Goal: Task Accomplishment & Management: Use online tool/utility

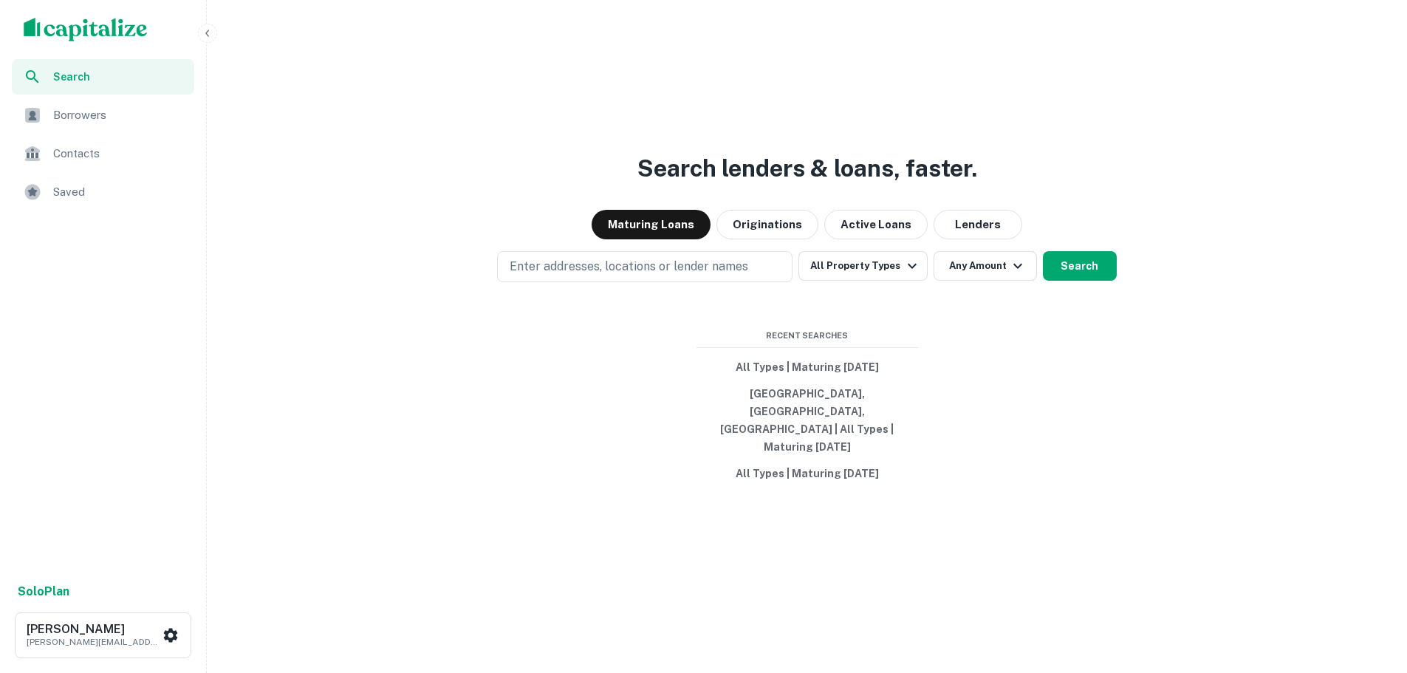
click at [70, 193] on span "Saved" at bounding box center [119, 192] width 132 height 18
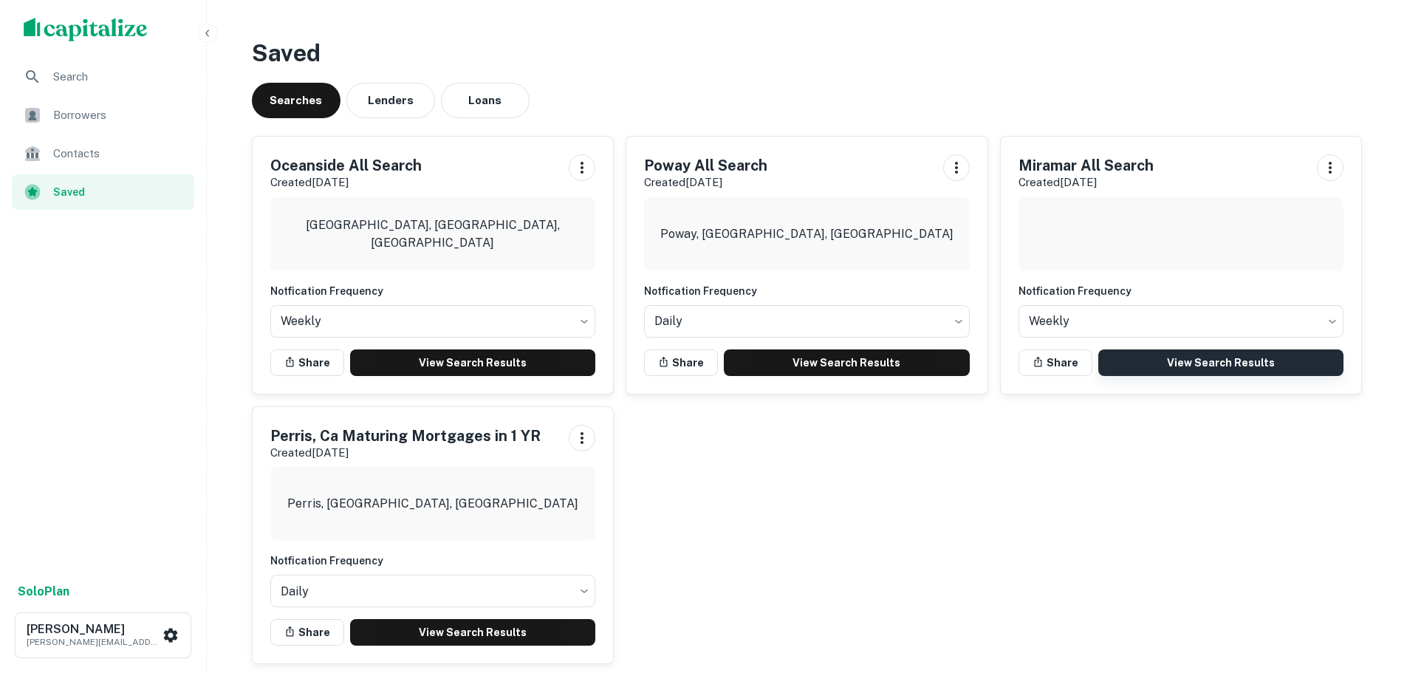
click at [1164, 363] on link "View Search Results" at bounding box center [1221, 362] width 246 height 27
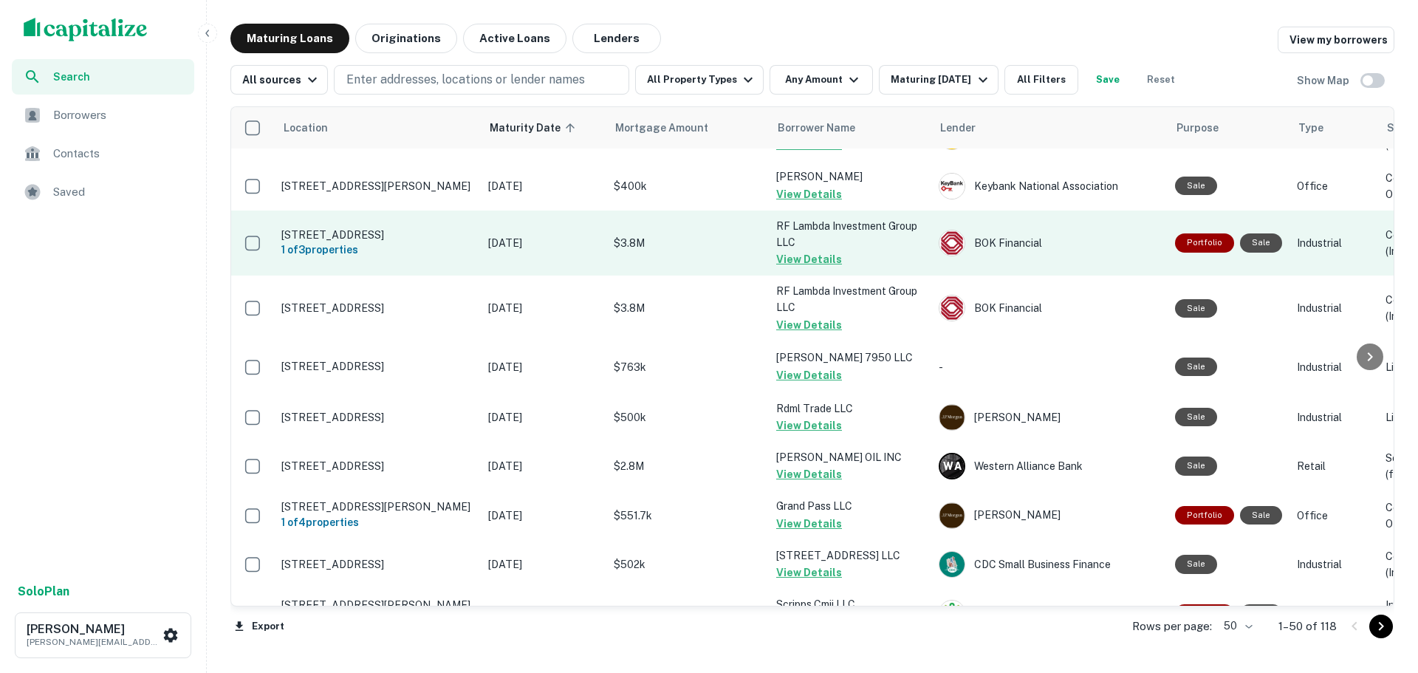
scroll to position [2234, 0]
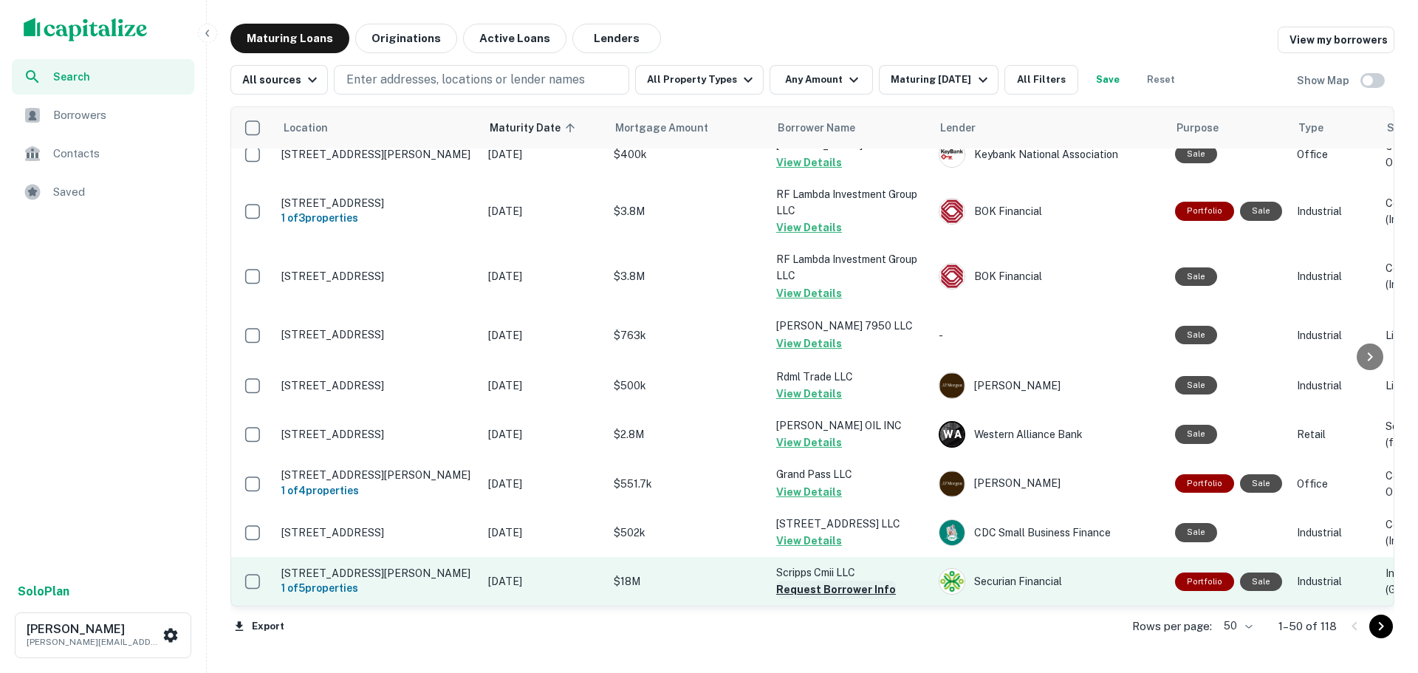
click at [838, 581] on button "Request Borrower Info" at bounding box center [836, 590] width 120 height 18
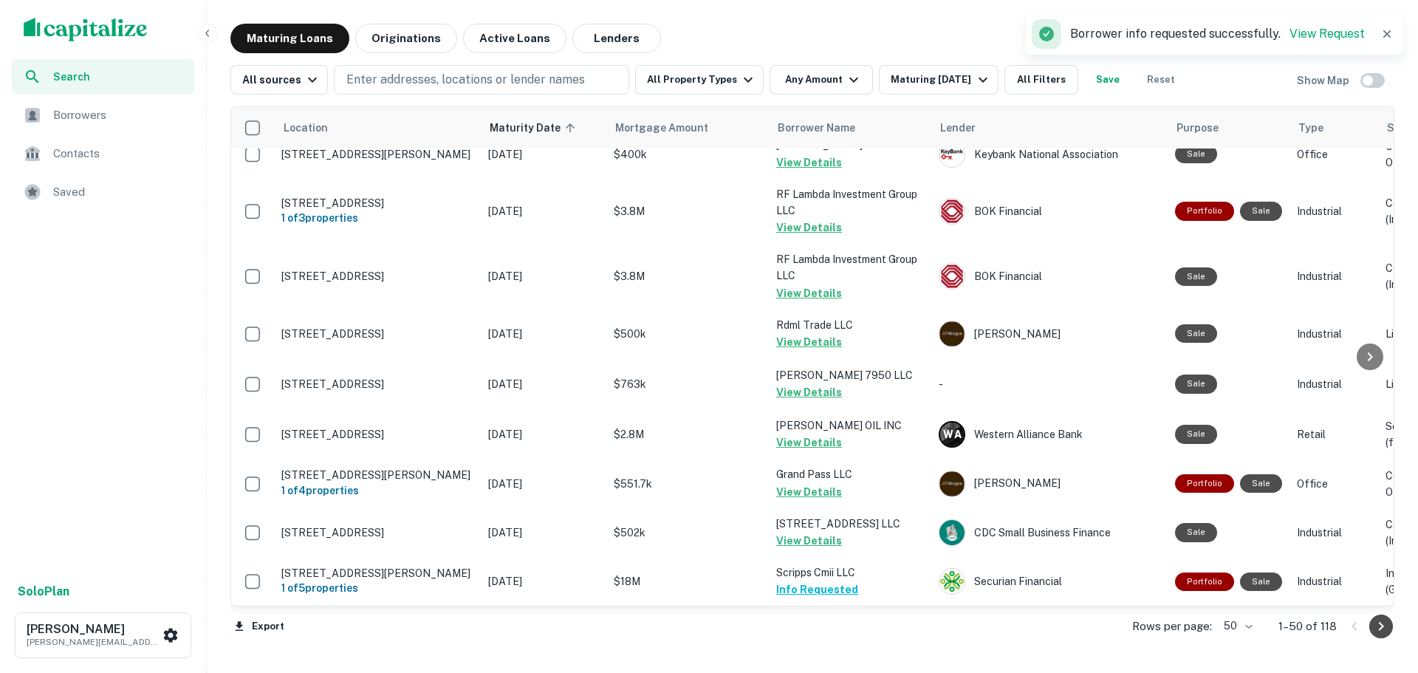
click at [1390, 629] on button "Go to next page" at bounding box center [1381, 627] width 24 height 24
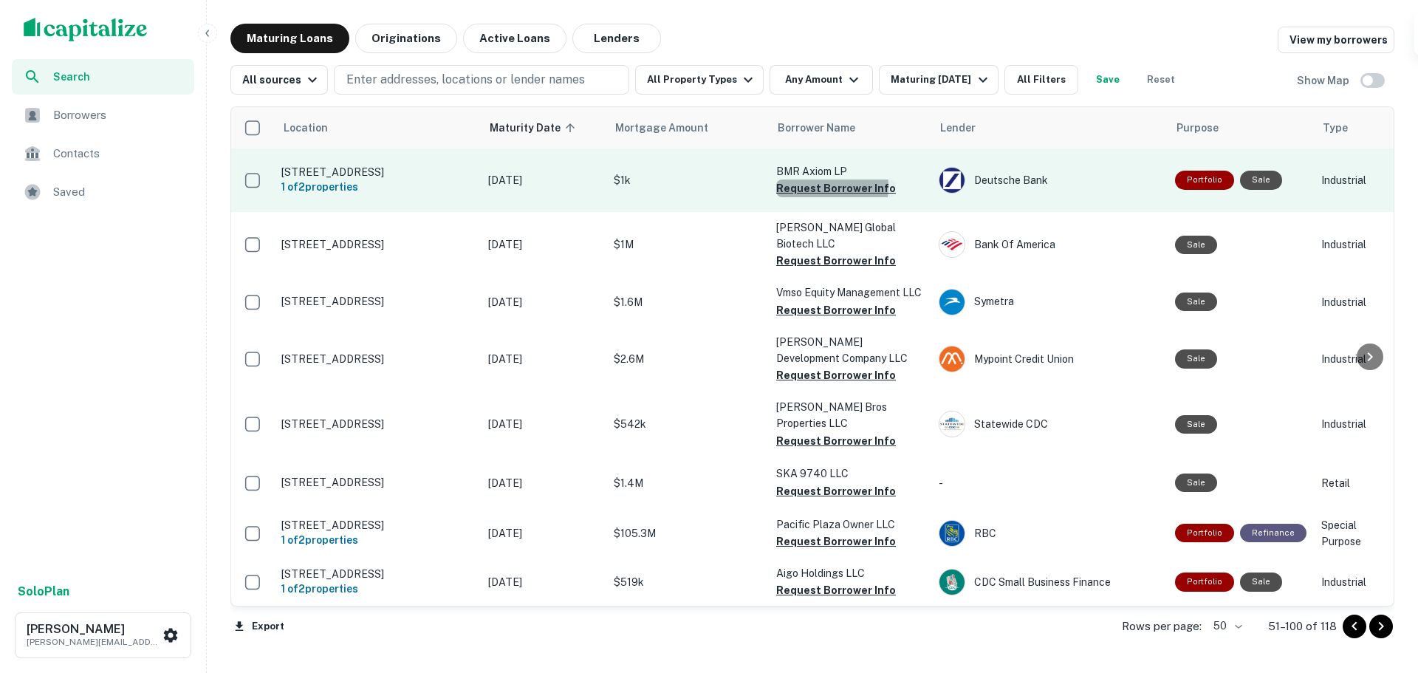
click at [818, 197] on button "Request Borrower Info" at bounding box center [836, 188] width 120 height 18
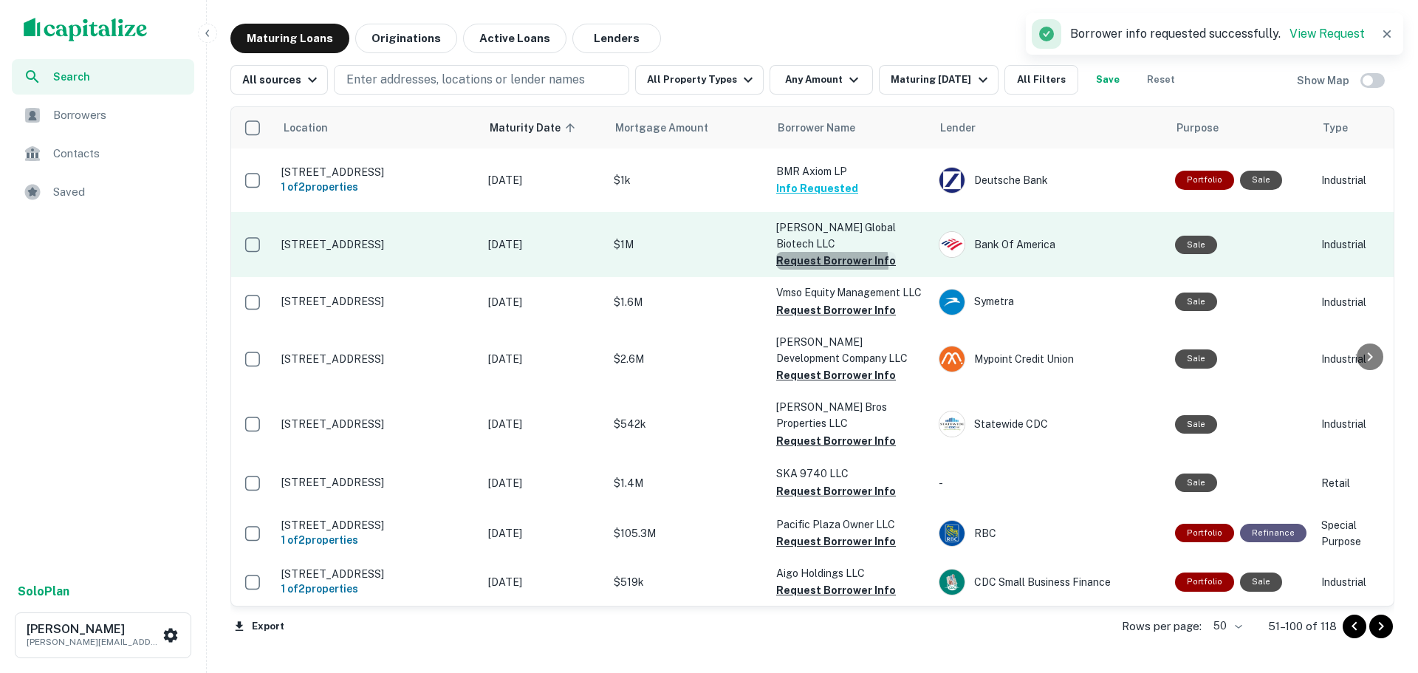
click at [812, 270] on button "Request Borrower Info" at bounding box center [836, 261] width 120 height 18
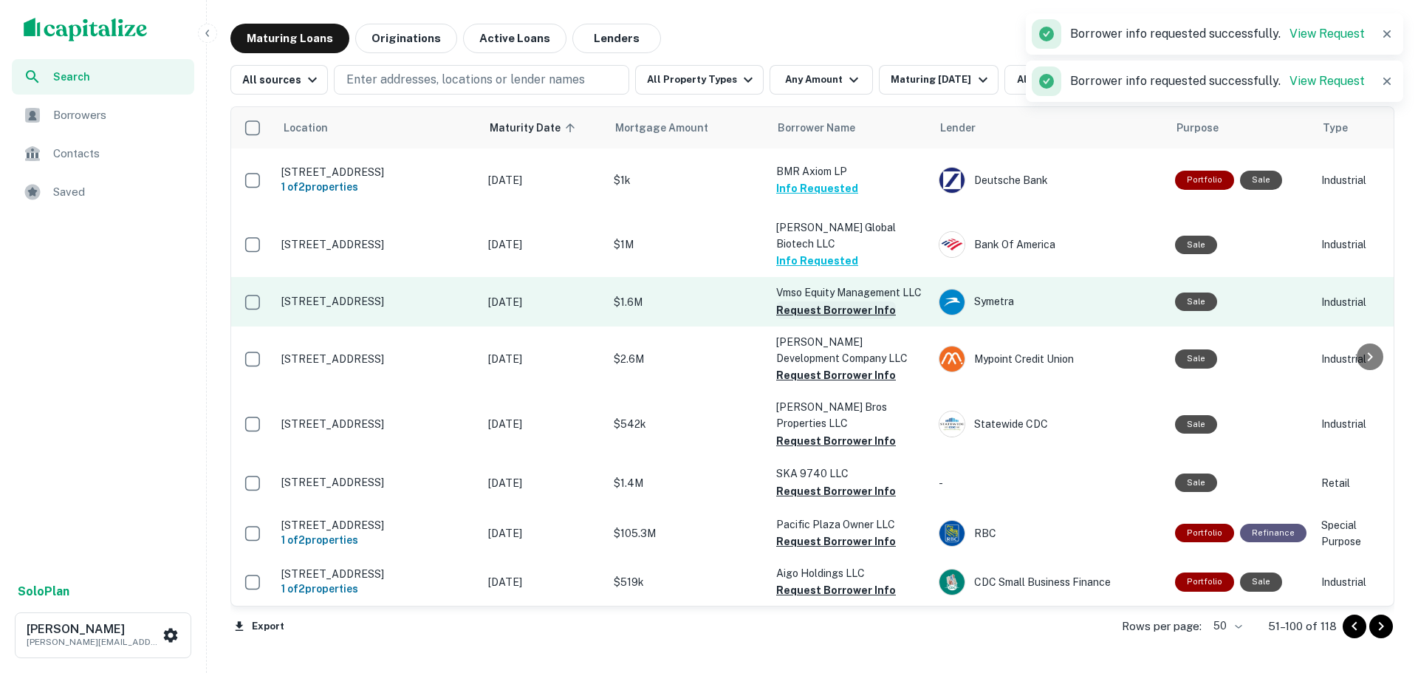
click at [812, 319] on button "Request Borrower Info" at bounding box center [836, 310] width 120 height 18
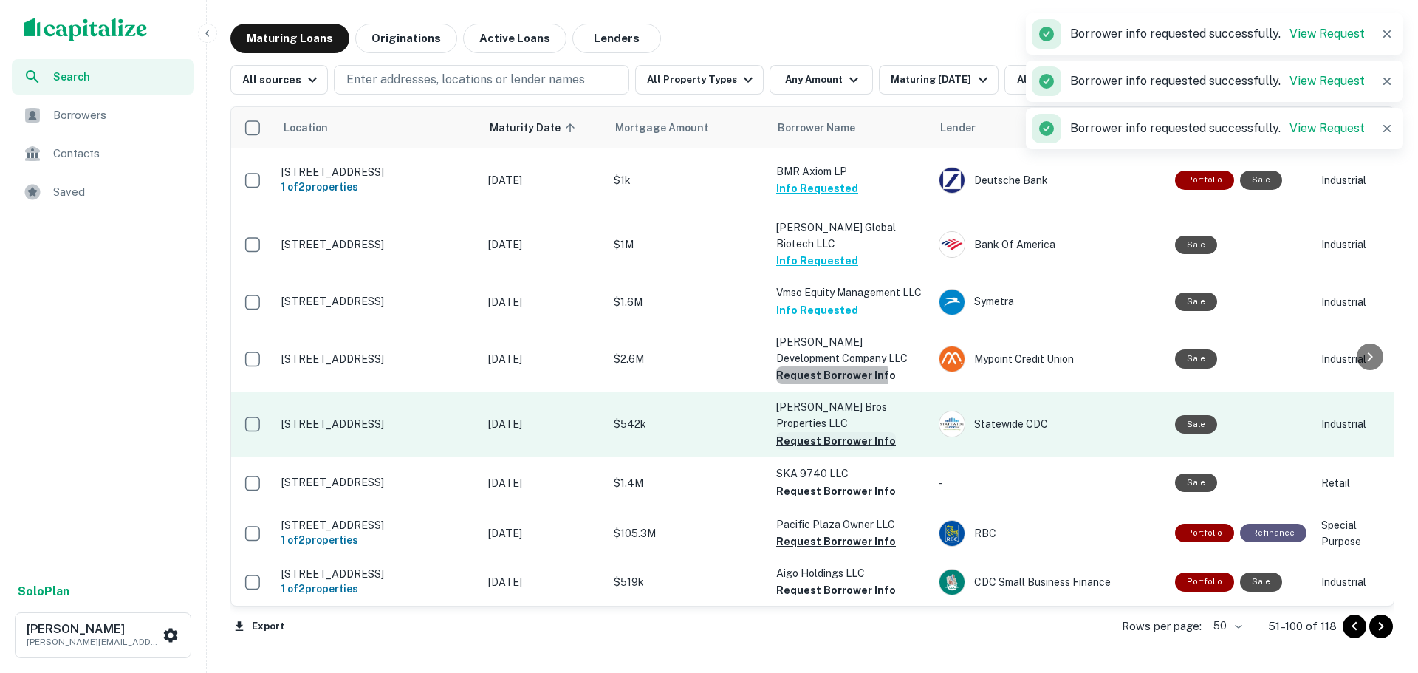
drag, startPoint x: 816, startPoint y: 411, endPoint x: 821, endPoint y: 451, distance: 40.1
click at [817, 384] on button "Request Borrower Info" at bounding box center [836, 375] width 120 height 18
click at [823, 450] on button "Request Borrower Info" at bounding box center [836, 441] width 120 height 18
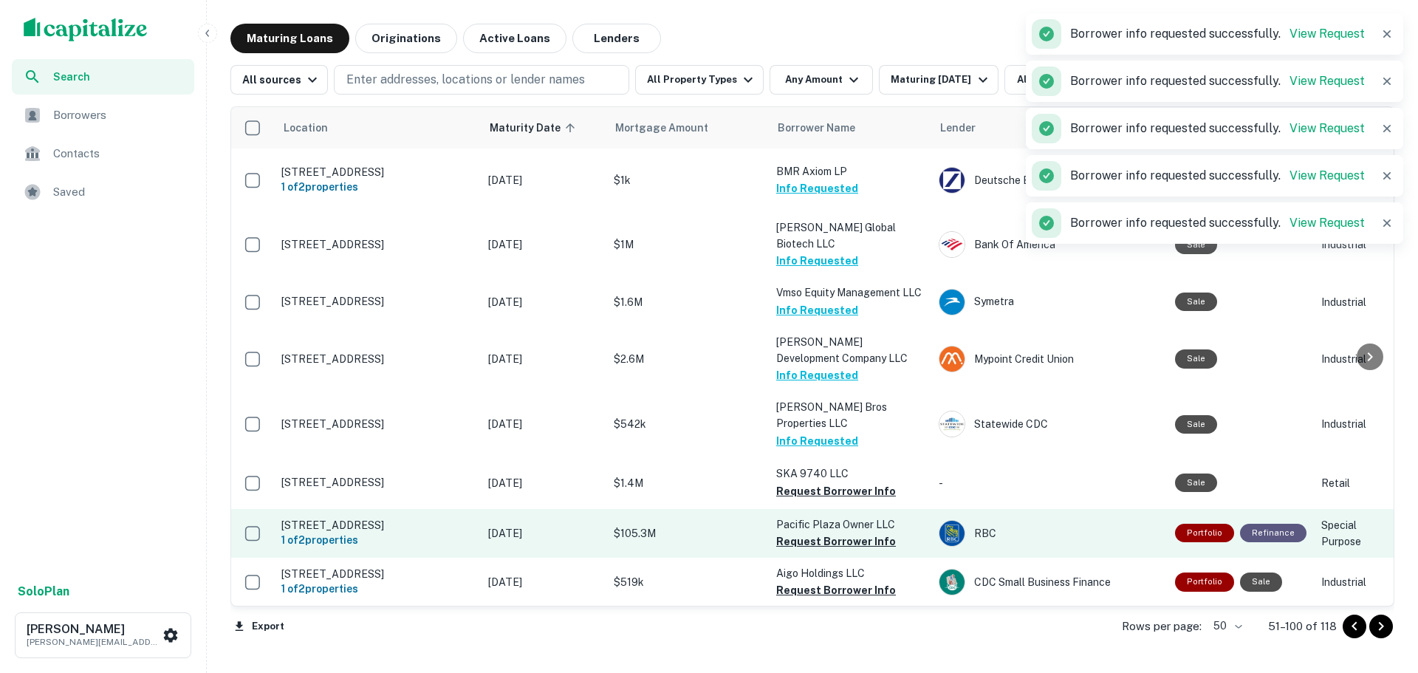
scroll to position [148, 0]
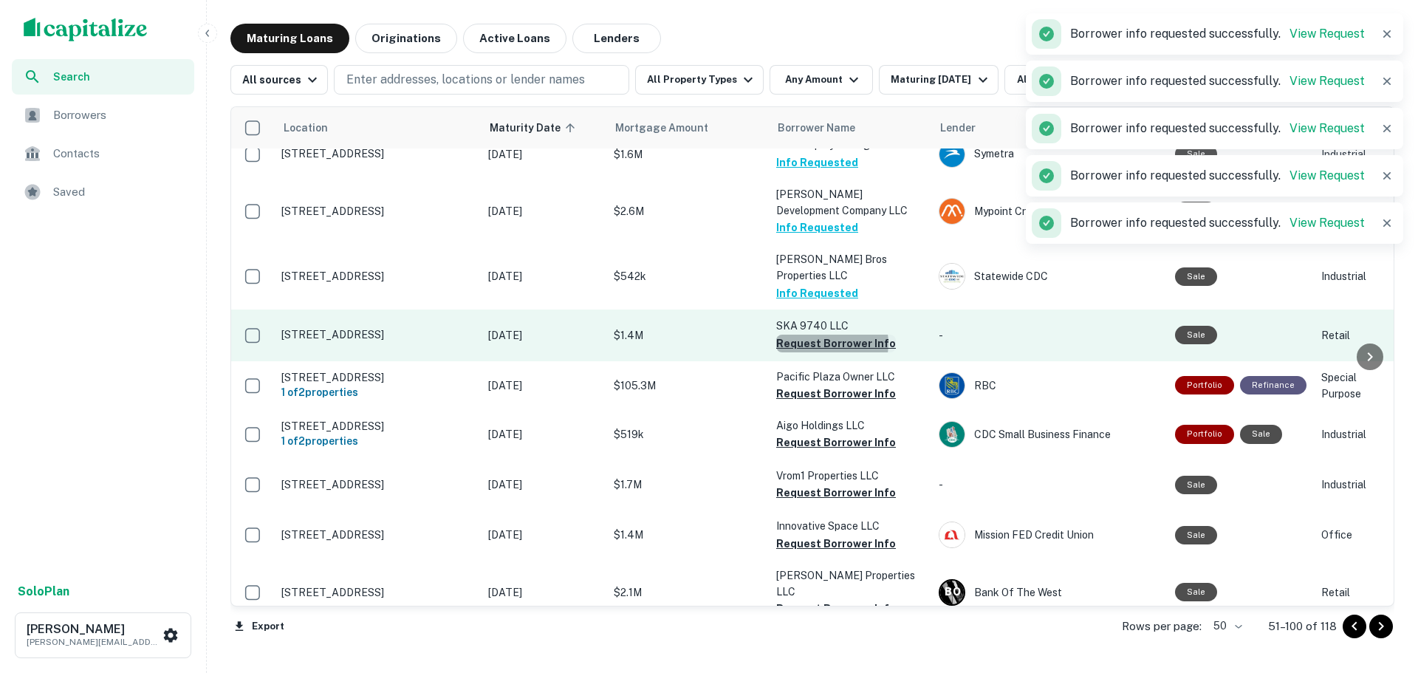
click at [827, 352] on button "Request Borrower Info" at bounding box center [836, 344] width 120 height 18
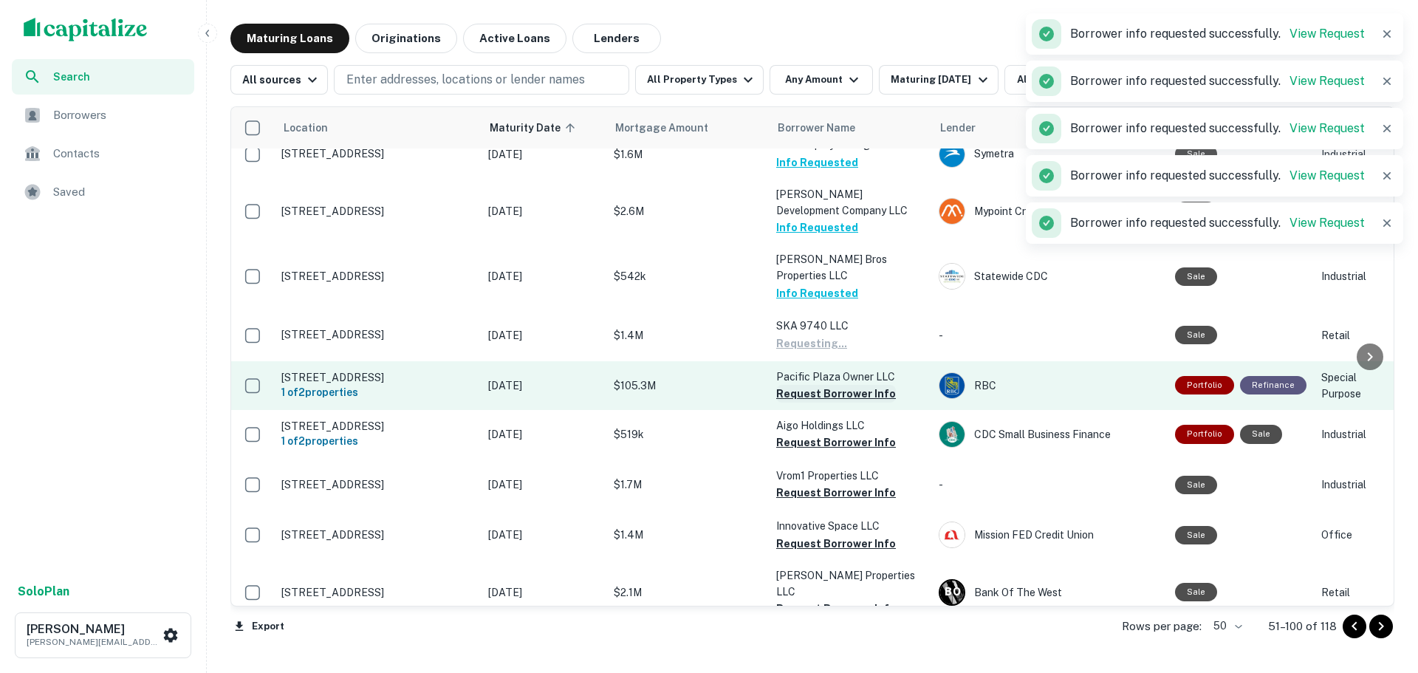
click at [828, 403] on button "Request Borrower Info" at bounding box center [836, 394] width 120 height 18
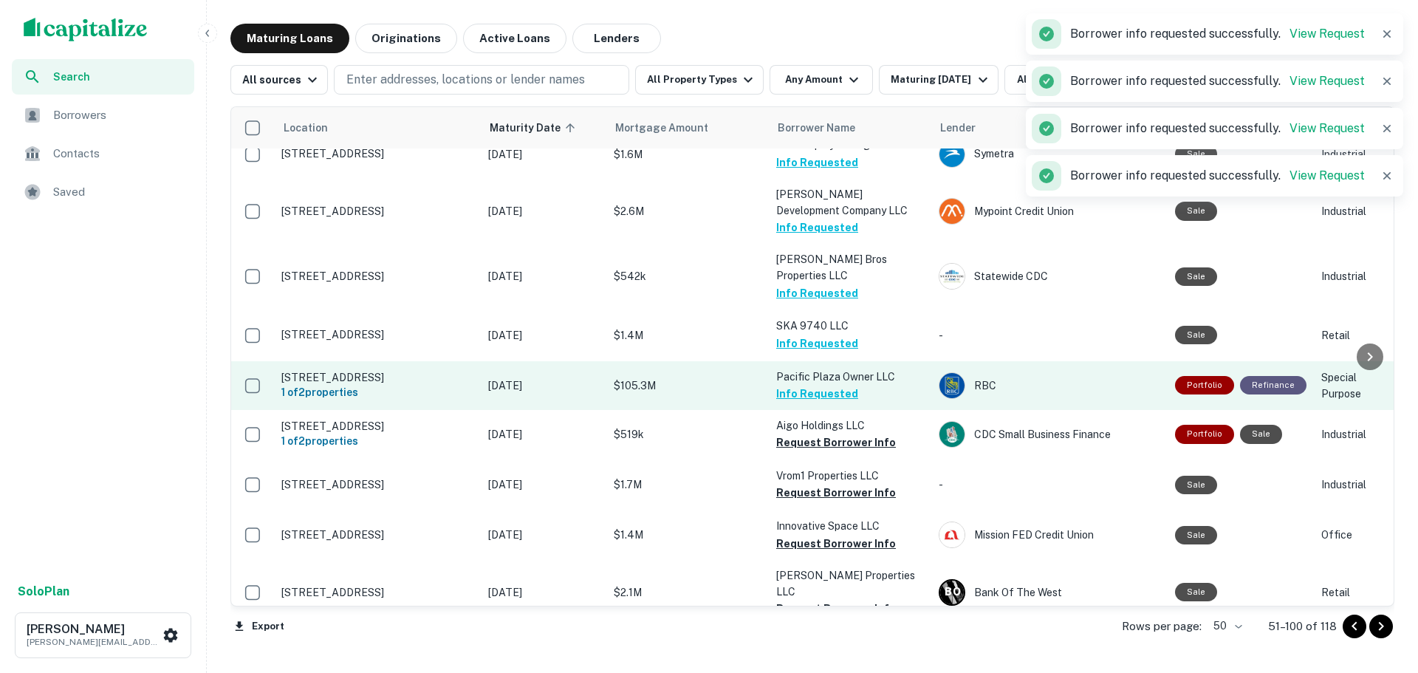
scroll to position [295, 0]
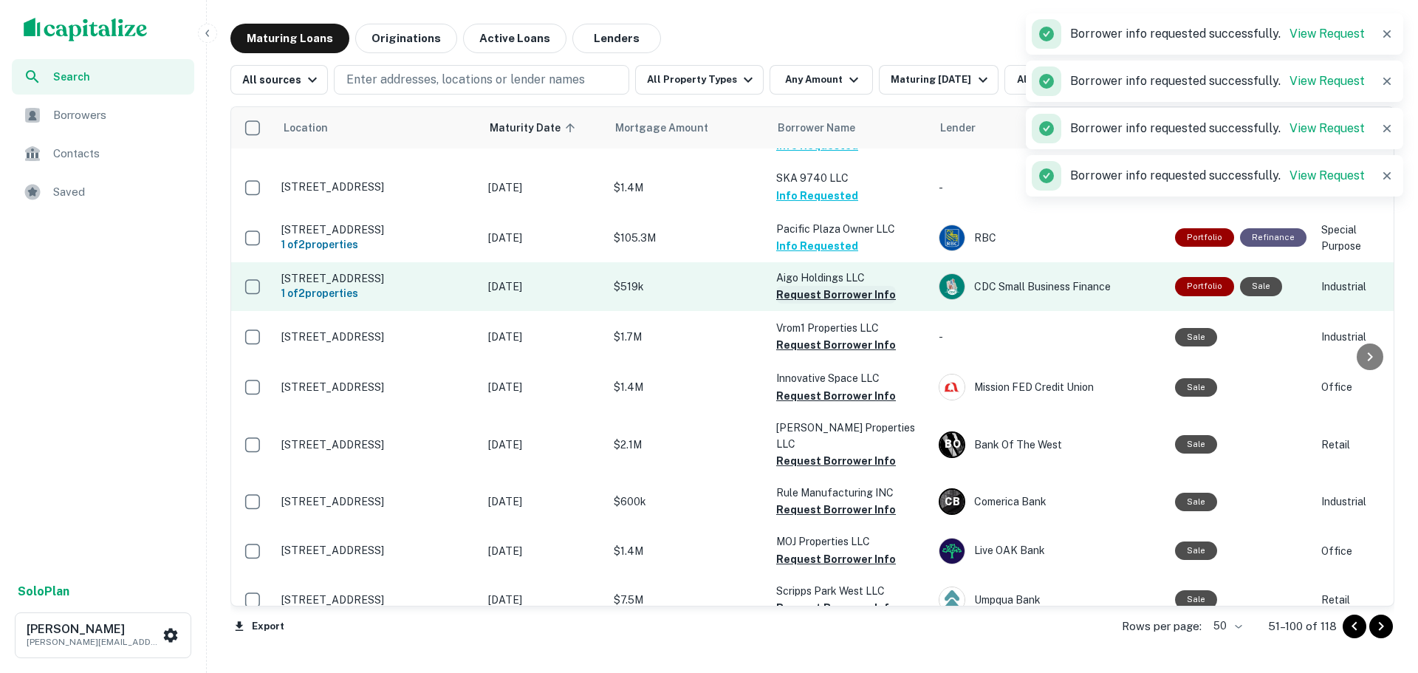
click at [824, 304] on button "Request Borrower Info" at bounding box center [836, 295] width 120 height 18
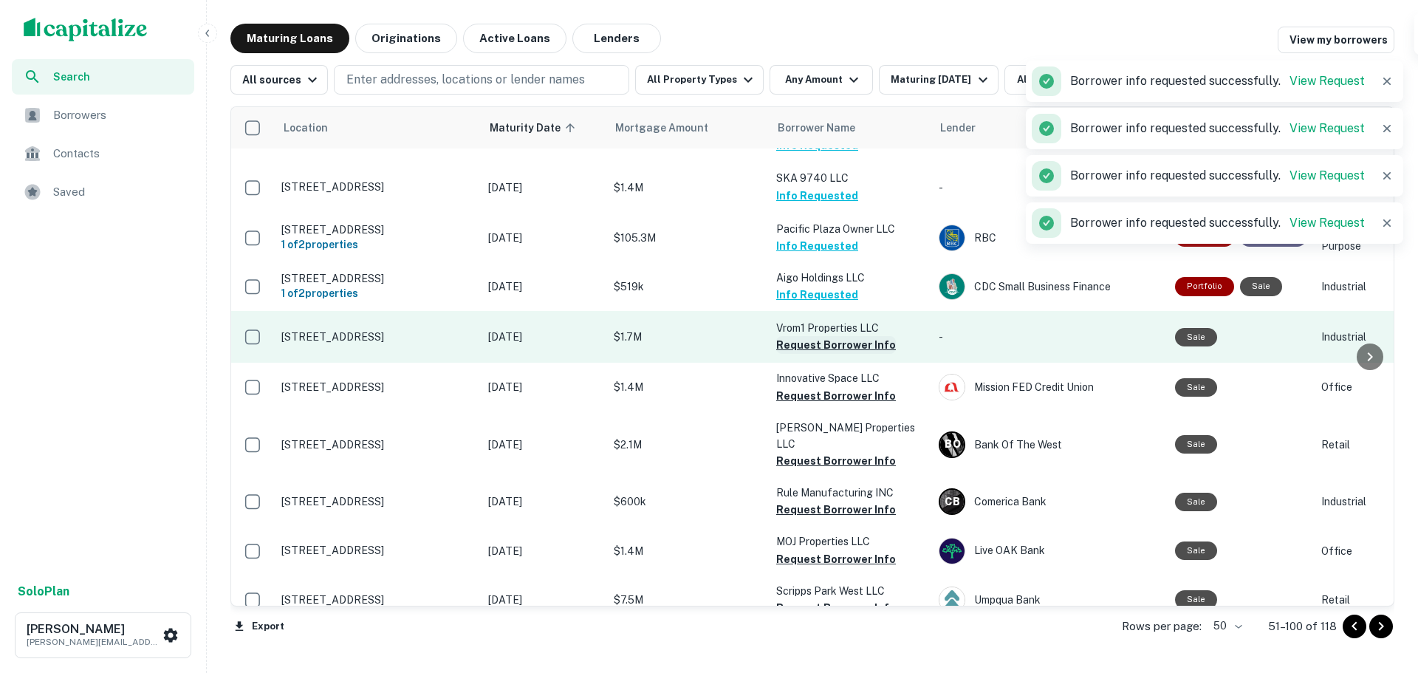
click at [828, 354] on button "Request Borrower Info" at bounding box center [836, 345] width 120 height 18
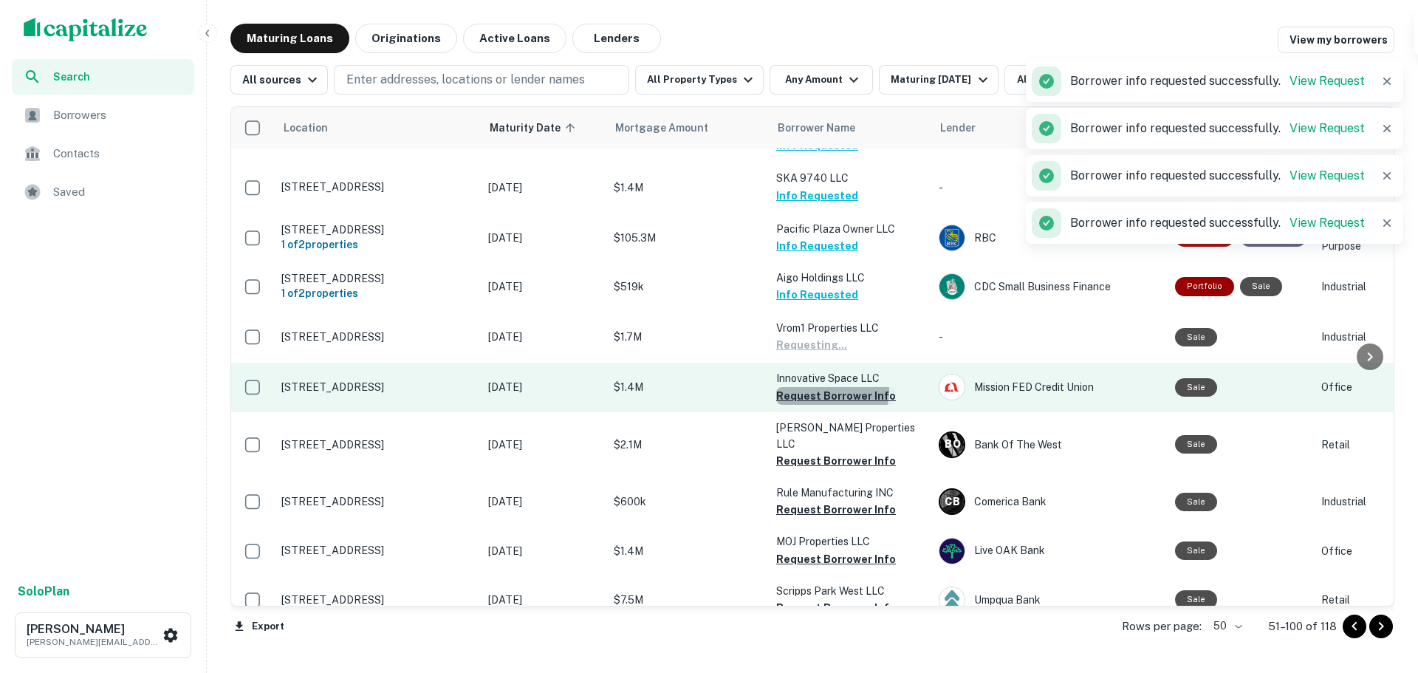
click at [825, 405] on button "Request Borrower Info" at bounding box center [836, 396] width 120 height 18
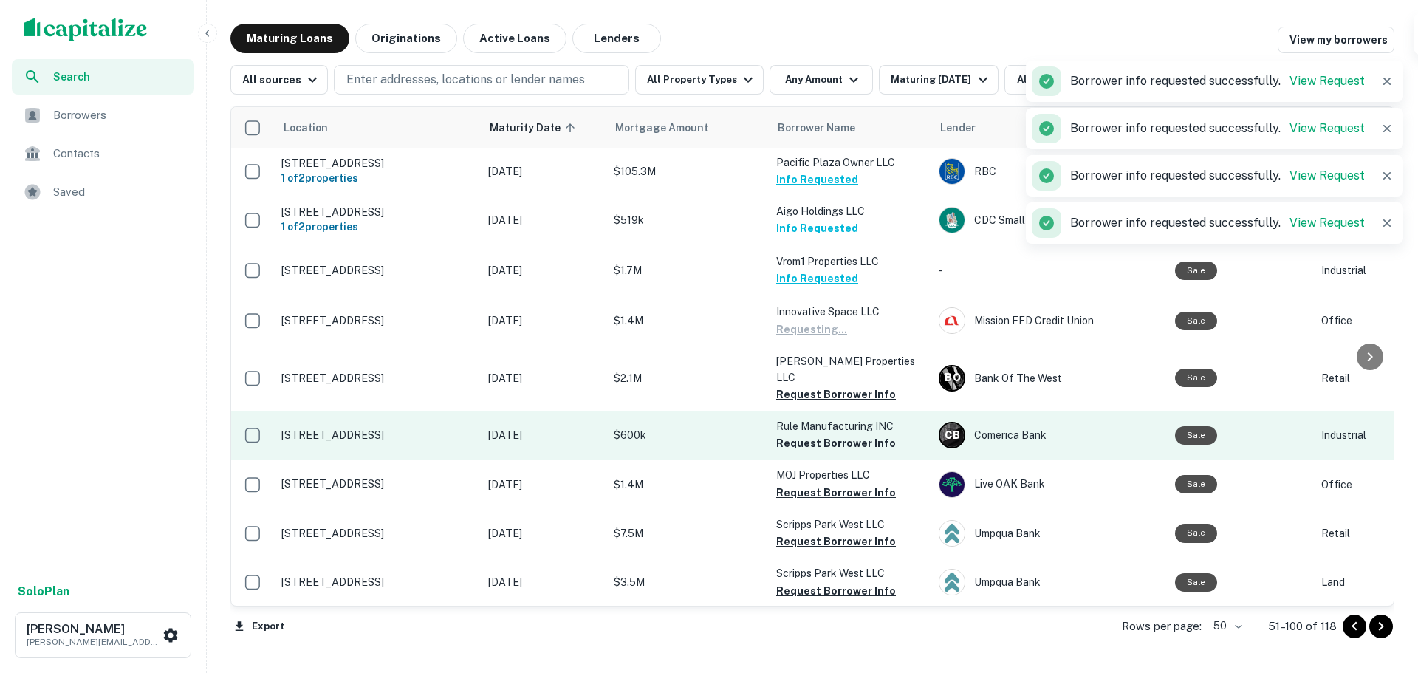
scroll to position [443, 0]
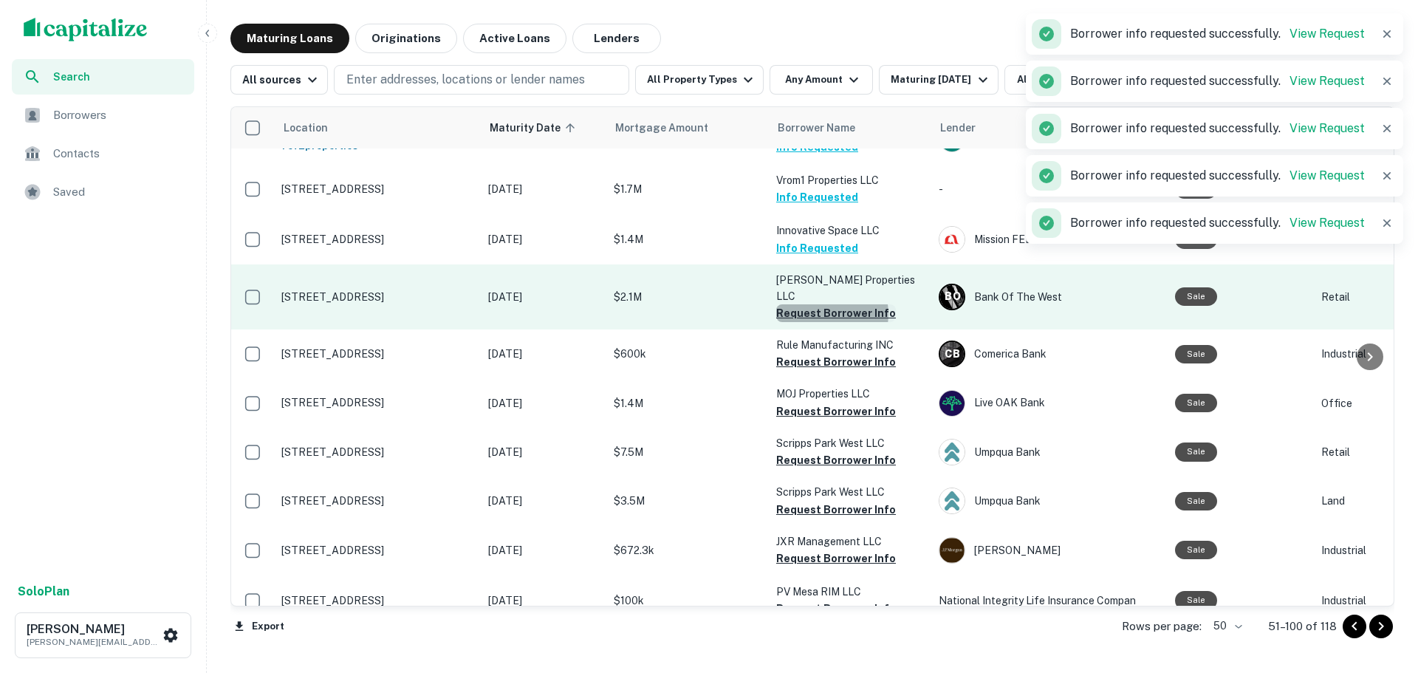
click at [825, 322] on button "Request Borrower Info" at bounding box center [836, 313] width 120 height 18
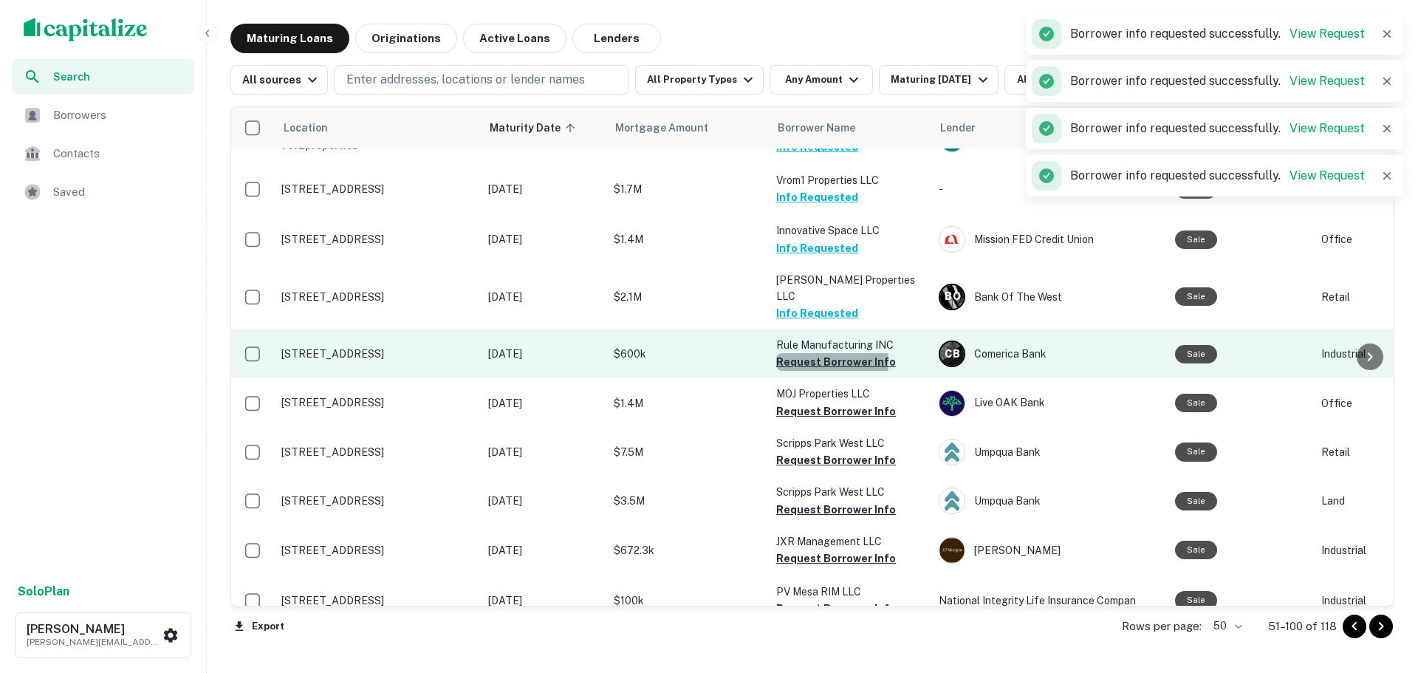
click at [826, 371] on button "Request Borrower Info" at bounding box center [836, 362] width 120 height 18
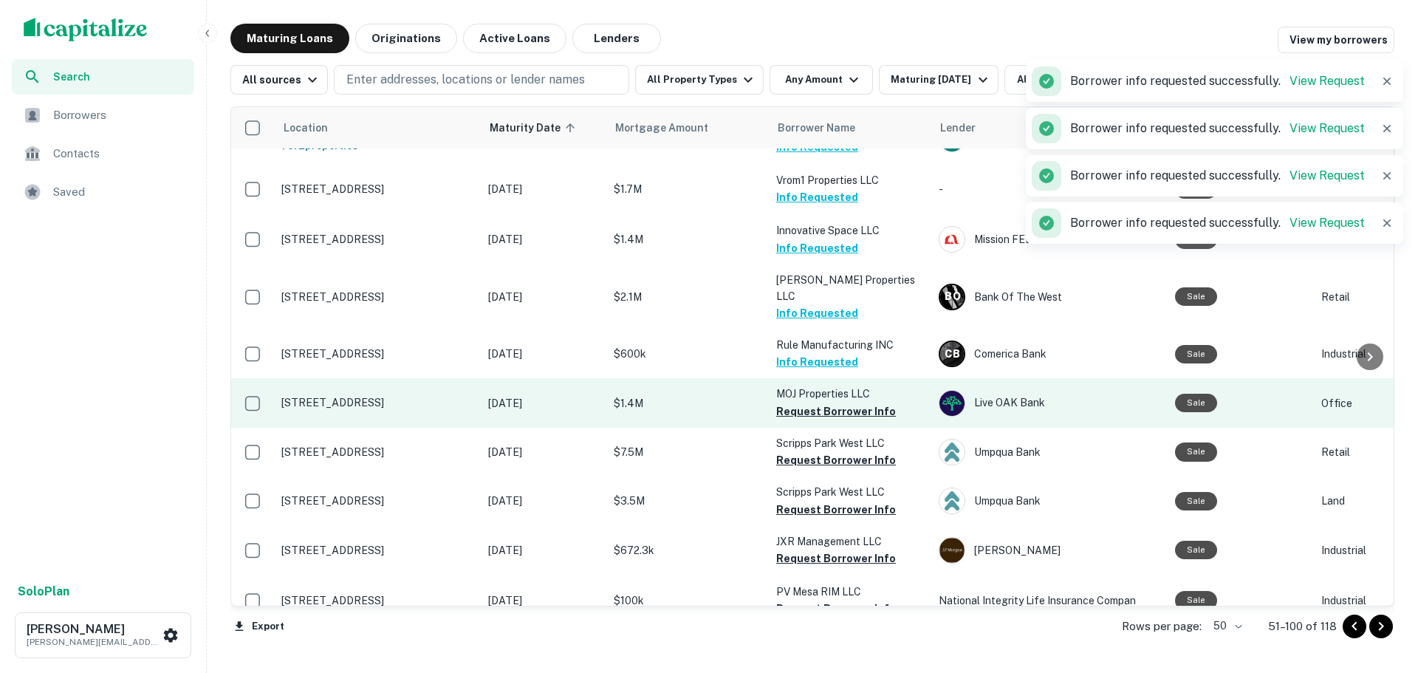
click at [819, 402] on p "MOJ Properties LLC" at bounding box center [850, 394] width 148 height 16
click at [819, 420] on button "Request Borrower Info" at bounding box center [836, 412] width 120 height 18
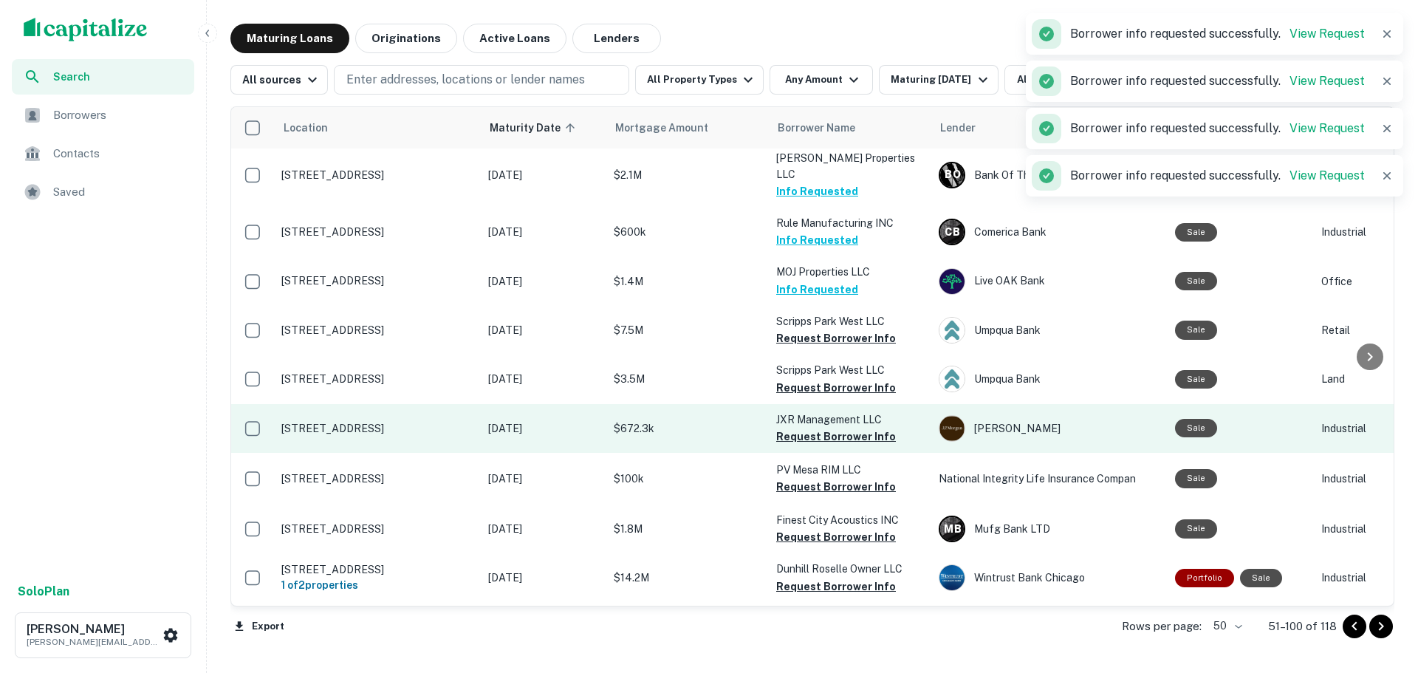
scroll to position [591, 0]
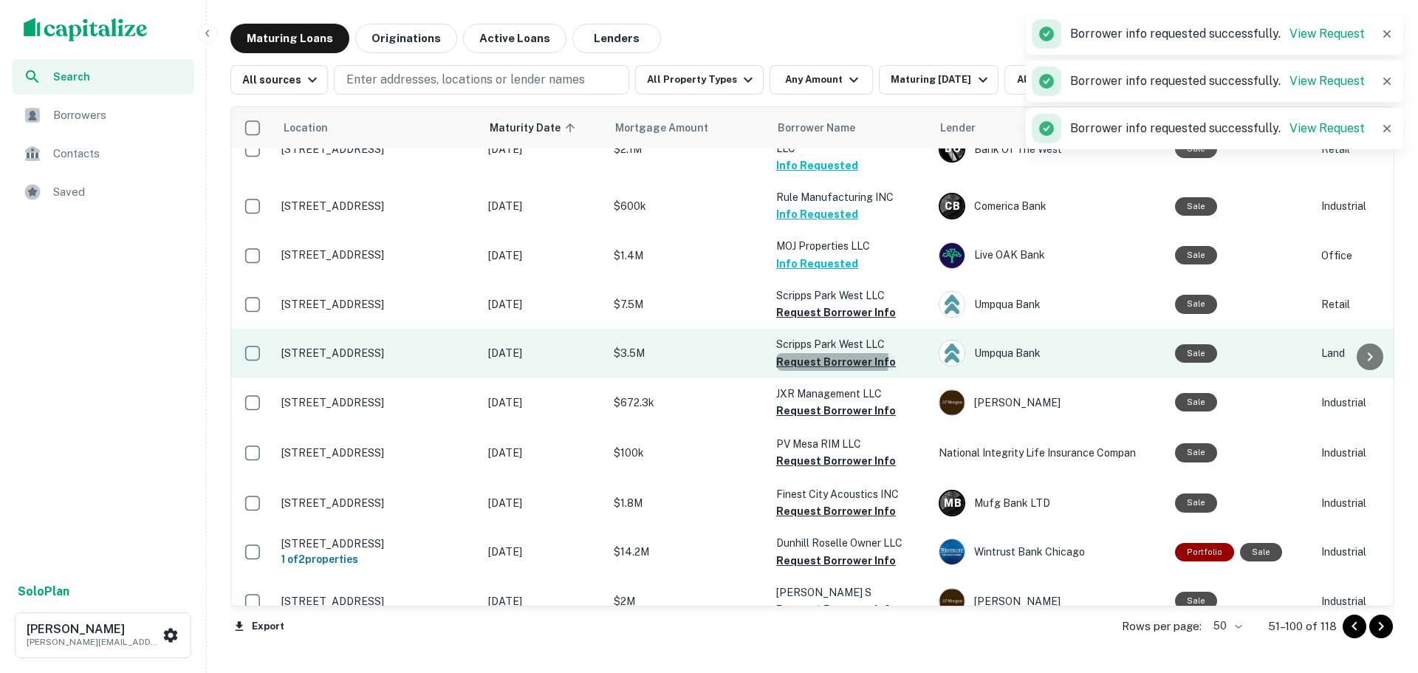
click at [812, 371] on button "Request Borrower Info" at bounding box center [836, 362] width 120 height 18
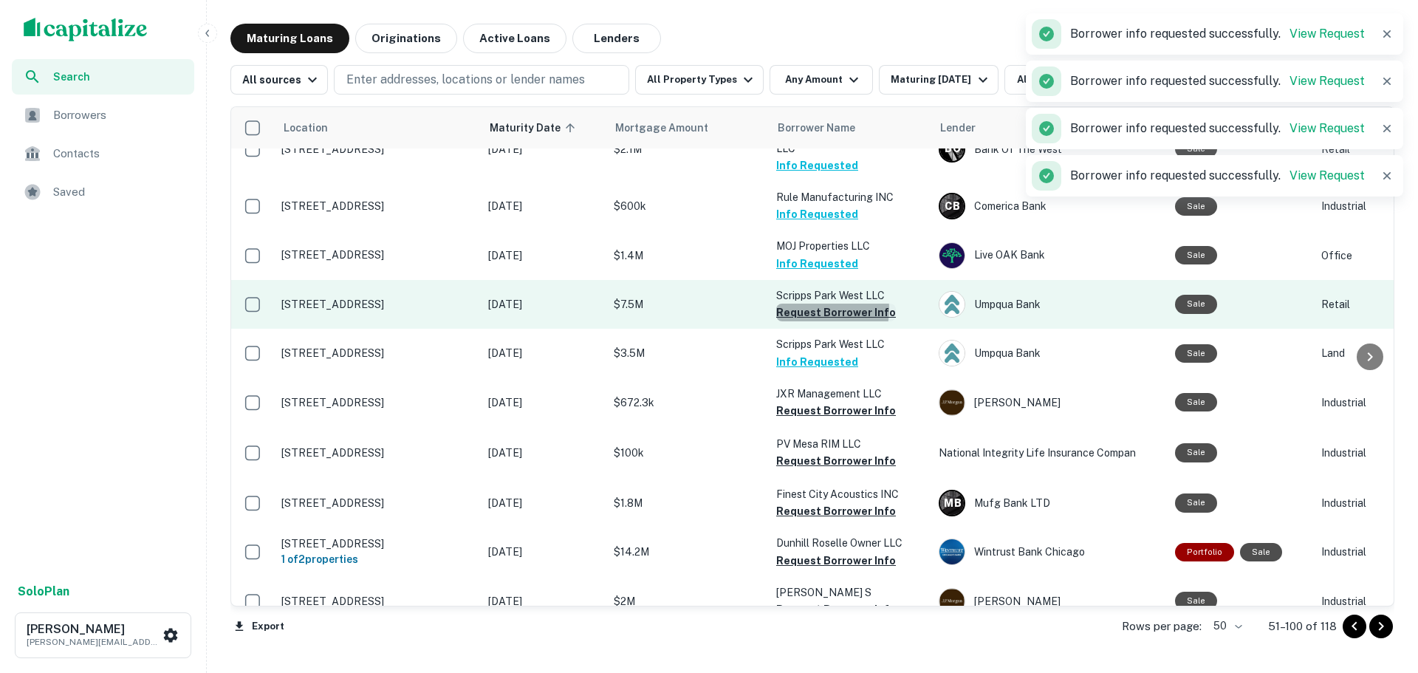
click at [812, 321] on button "Request Borrower Info" at bounding box center [836, 313] width 120 height 18
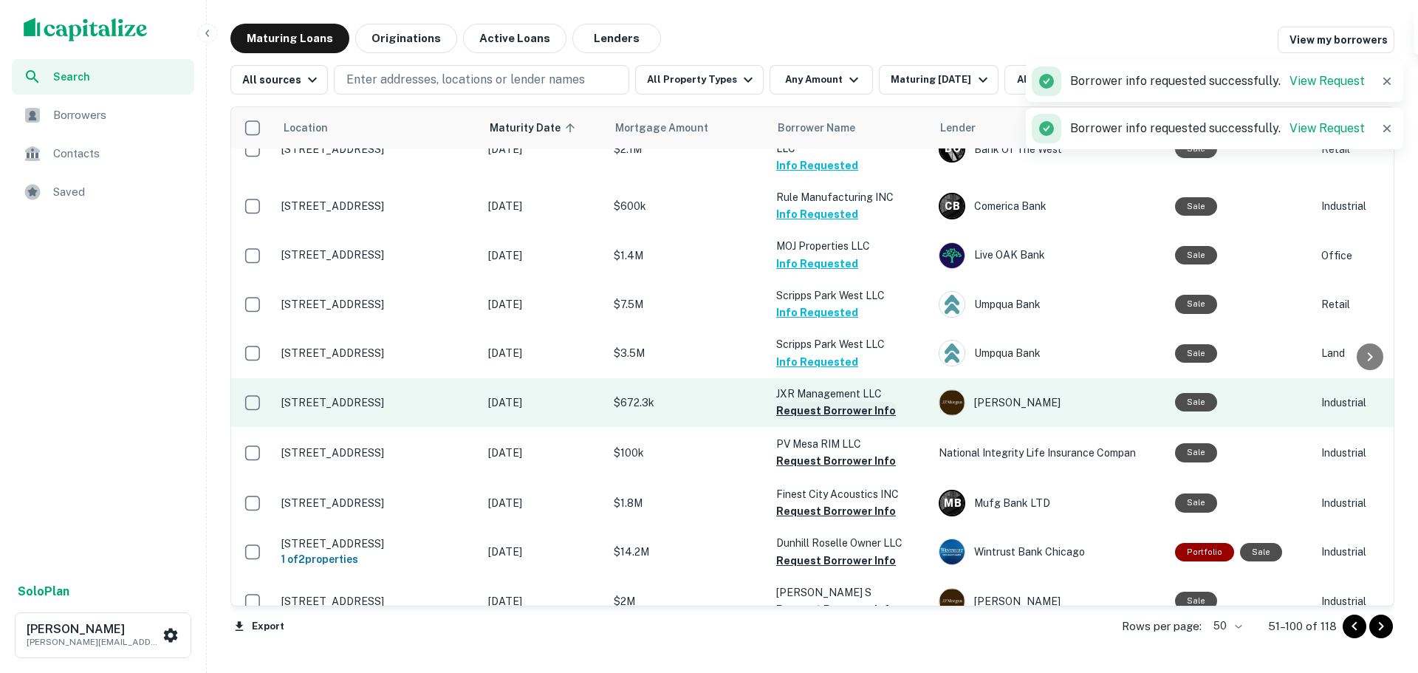
click at [815, 420] on button "Request Borrower Info" at bounding box center [836, 411] width 120 height 18
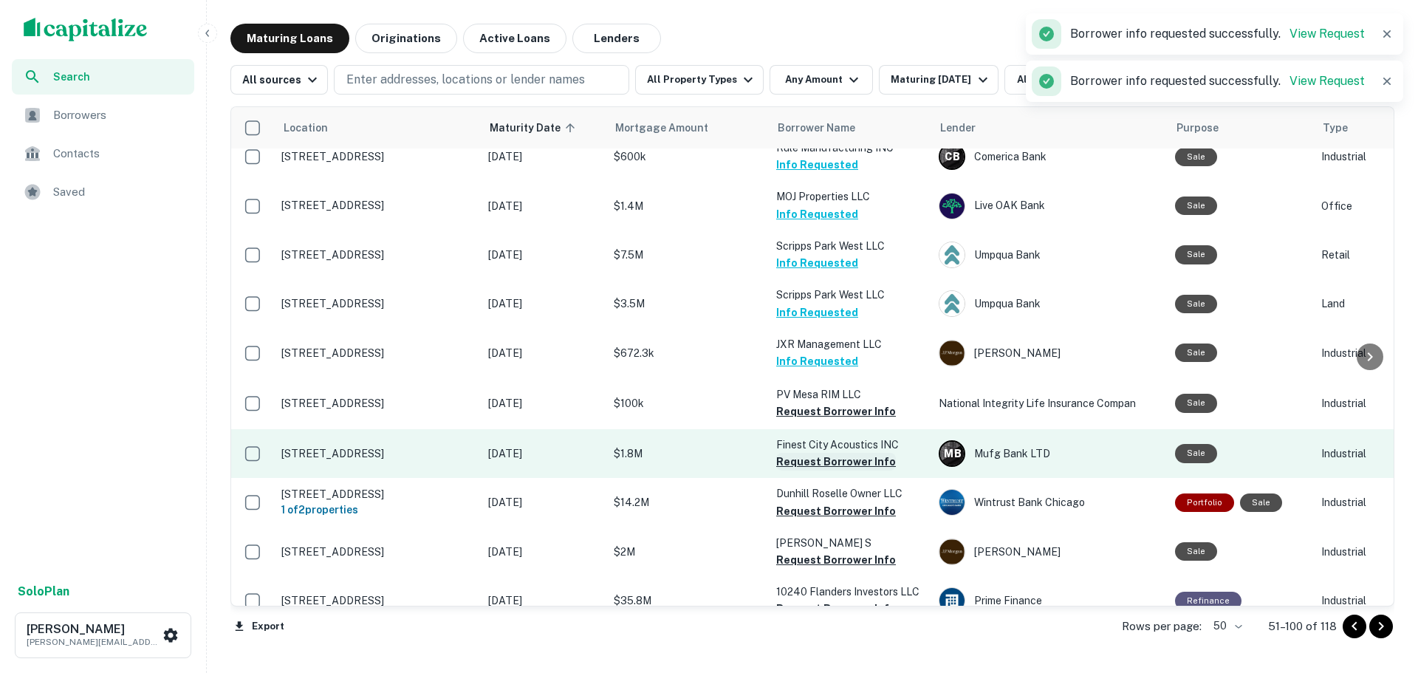
scroll to position [665, 0]
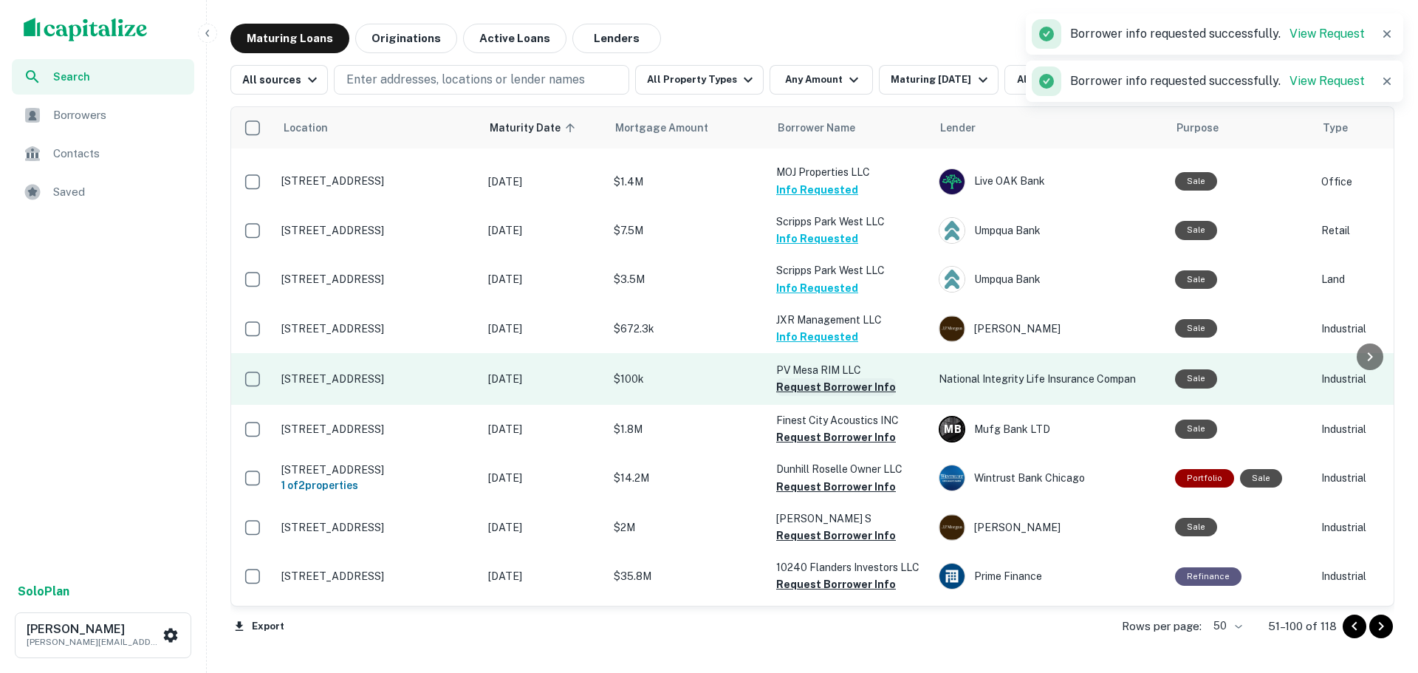
click at [807, 396] on button "Request Borrower Info" at bounding box center [836, 387] width 120 height 18
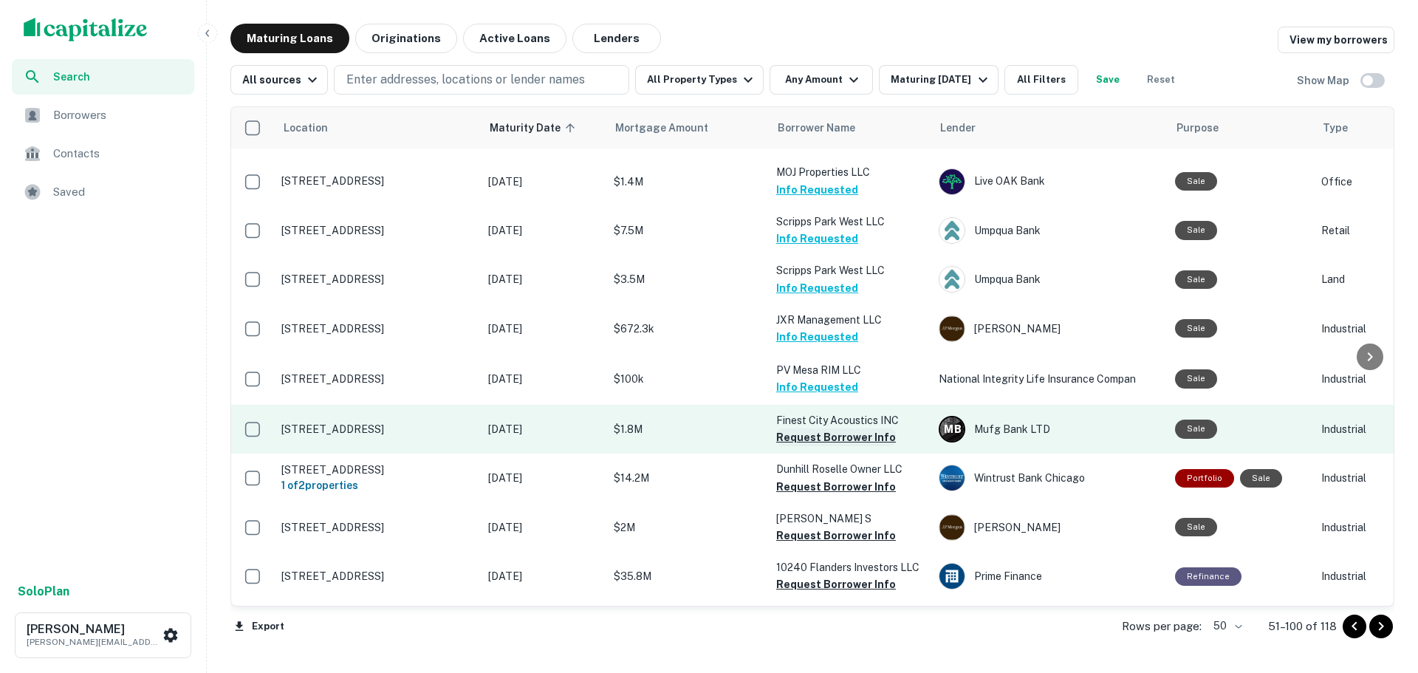
click at [820, 446] on button "Request Borrower Info" at bounding box center [836, 437] width 120 height 18
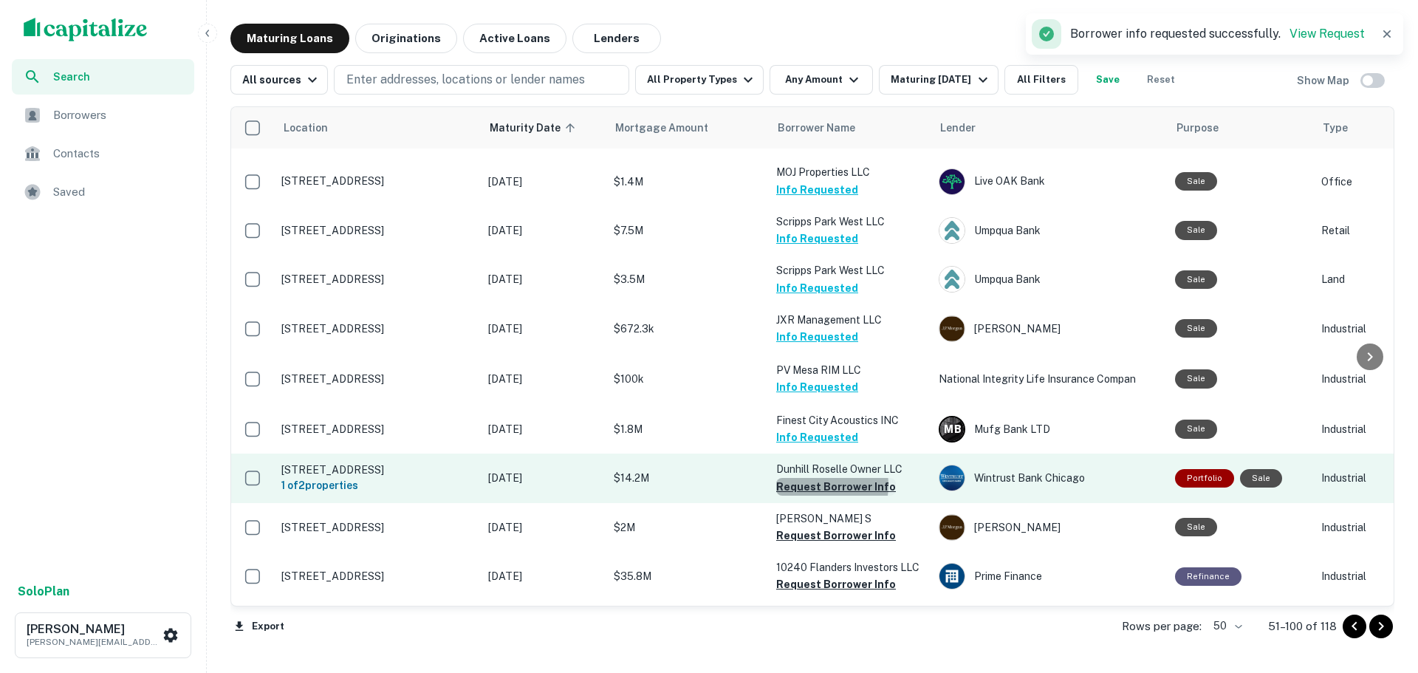
click at [815, 496] on button "Request Borrower Info" at bounding box center [836, 487] width 120 height 18
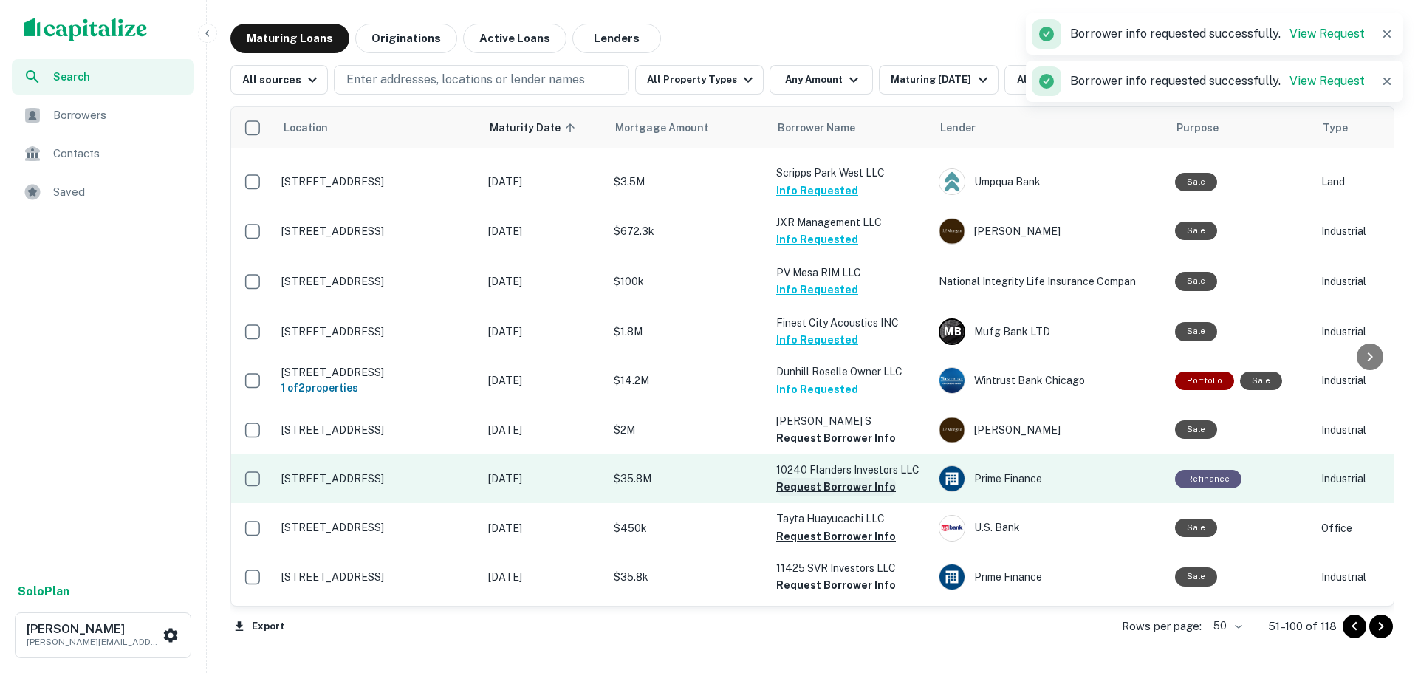
scroll to position [812, 0]
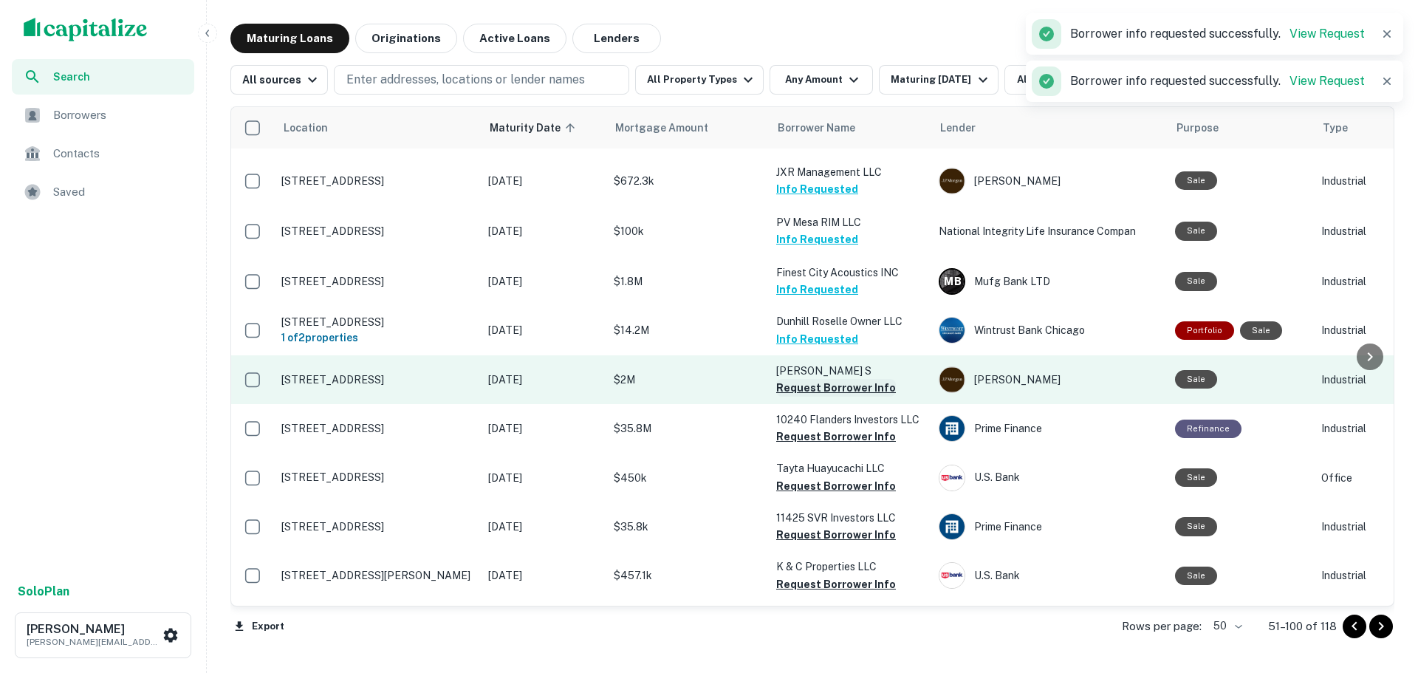
click at [807, 397] on button "Request Borrower Info" at bounding box center [836, 388] width 120 height 18
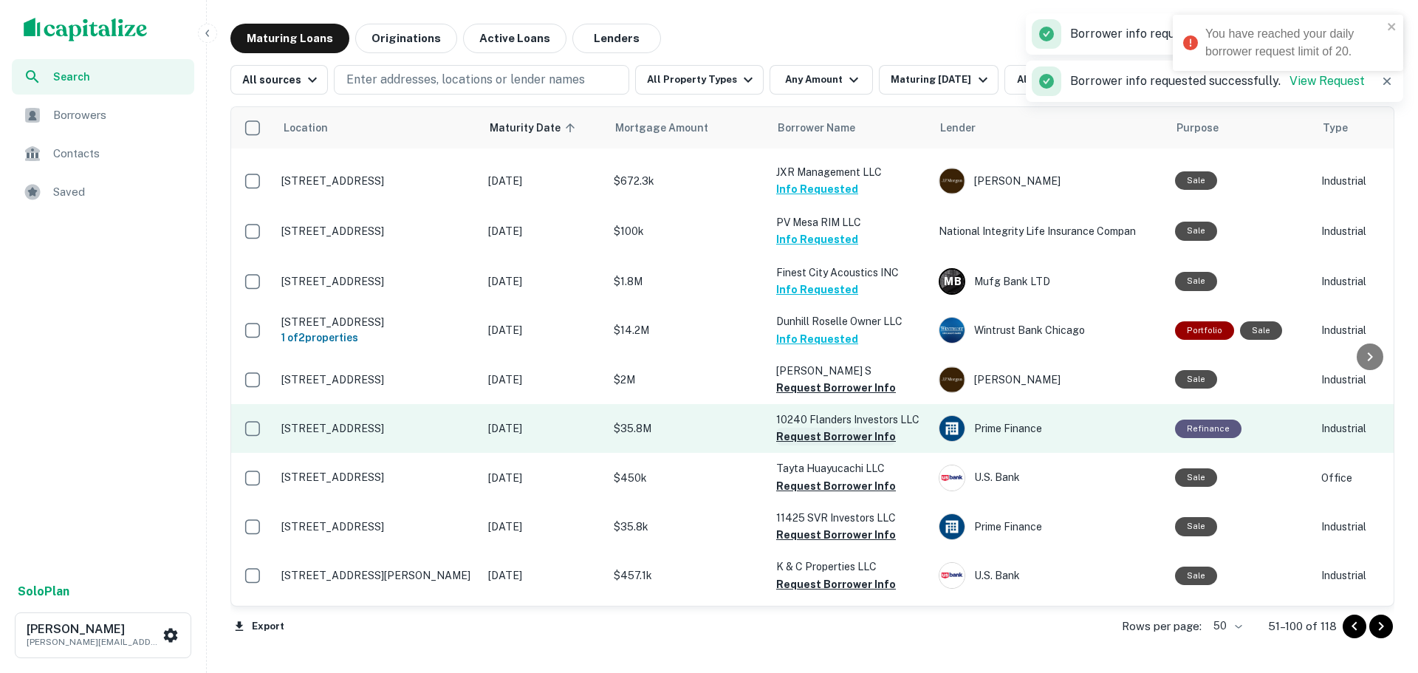
click at [812, 445] on button "Request Borrower Info" at bounding box center [836, 437] width 120 height 18
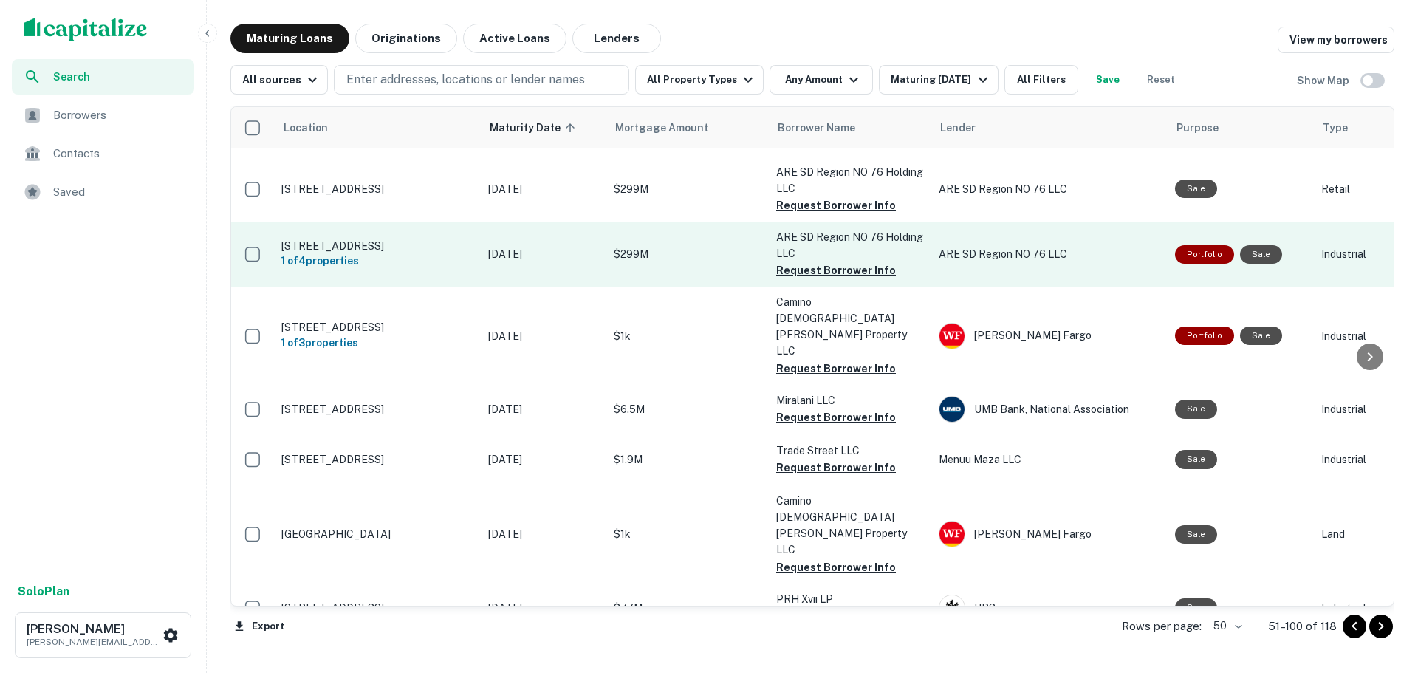
scroll to position [1477, 0]
